Goal: Information Seeking & Learning: Learn about a topic

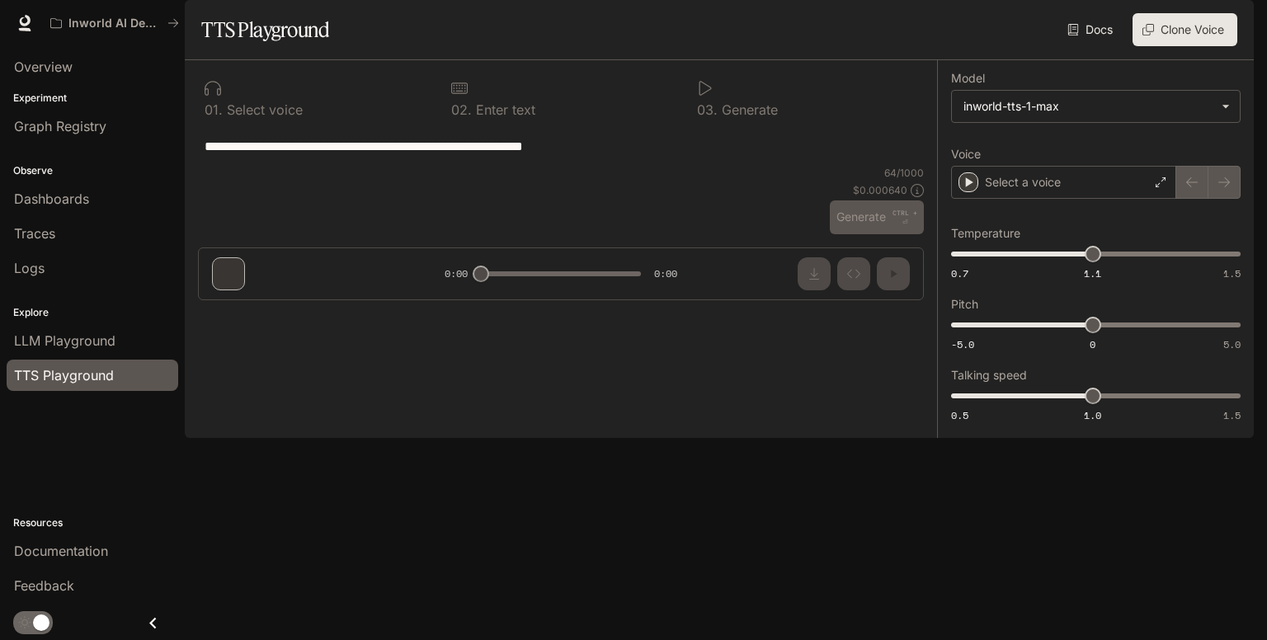
type input "**********"
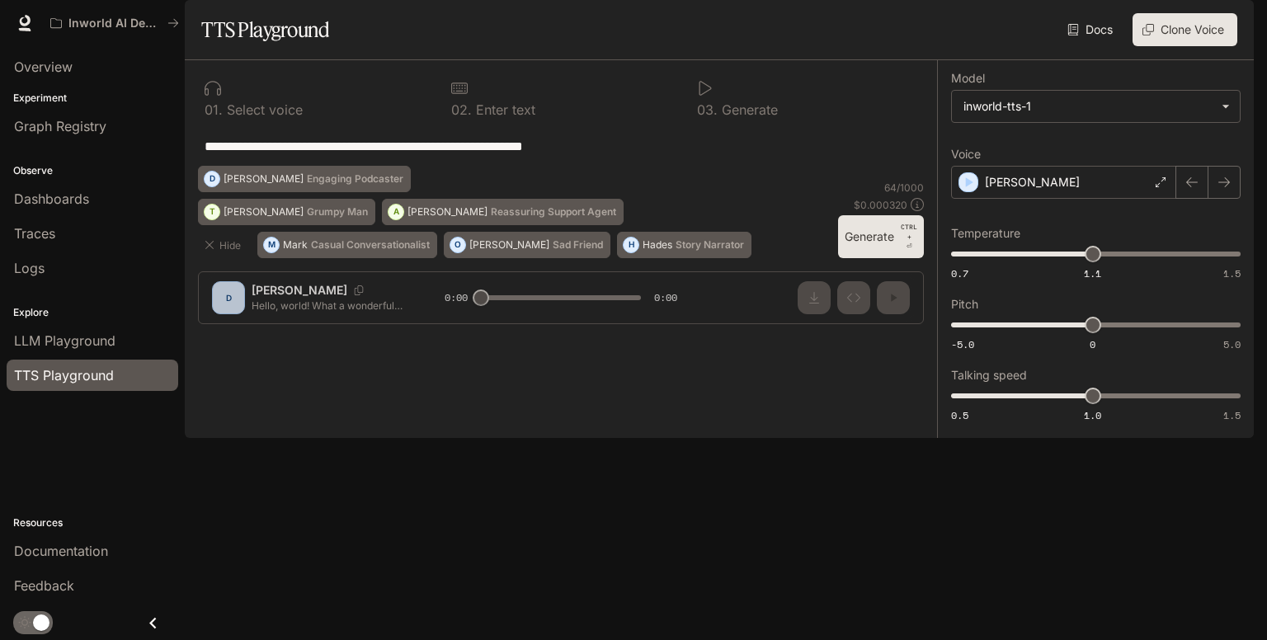
click at [1090, 46] on link "Docs" at bounding box center [1091, 29] width 55 height 33
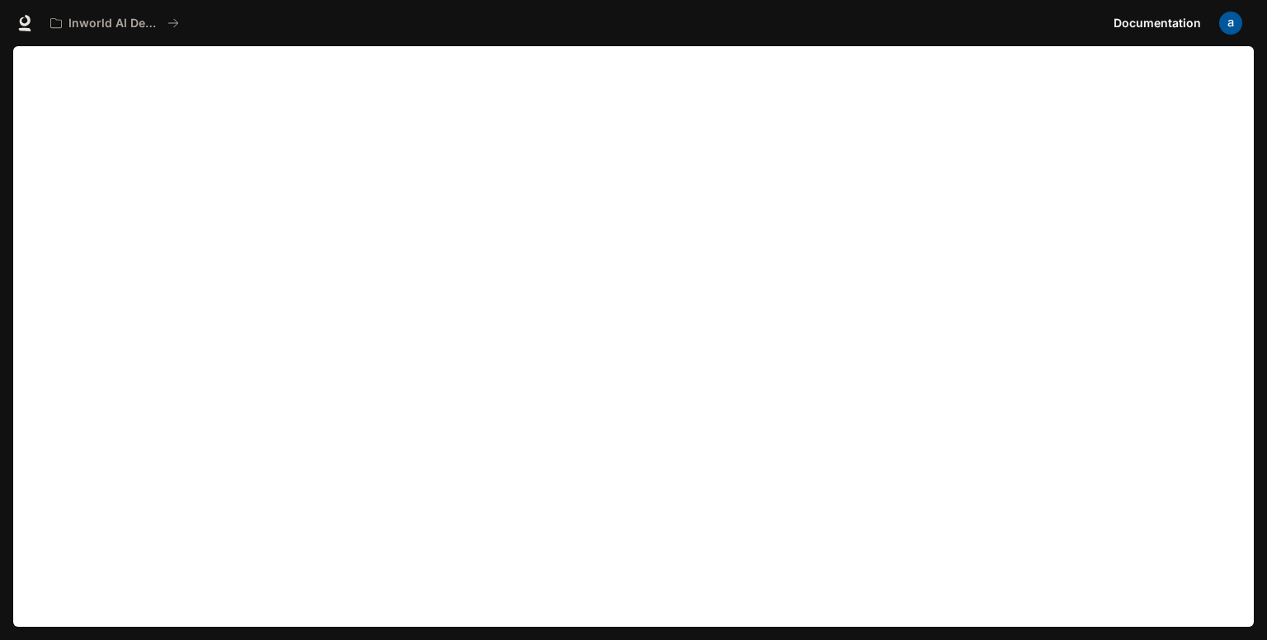
click at [1152, 15] on span "Documentation" at bounding box center [1156, 23] width 87 height 21
